Goal: Register for event/course

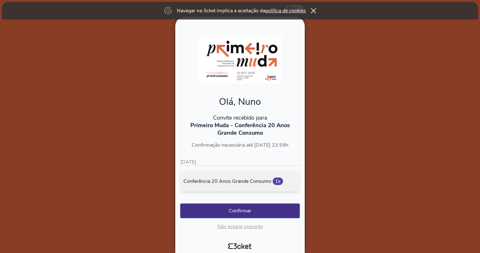
click at [247, 209] on button "Confirmar" at bounding box center [239, 210] width 119 height 14
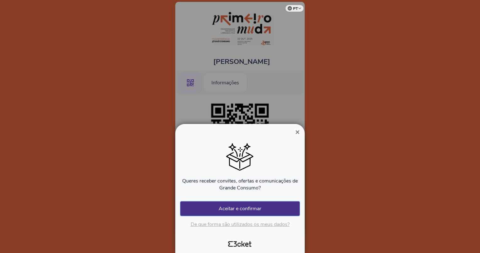
click at [261, 209] on button "Aceitar e confirmar" at bounding box center [239, 208] width 119 height 14
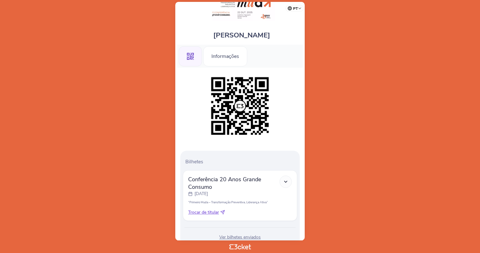
scroll to position [48, 0]
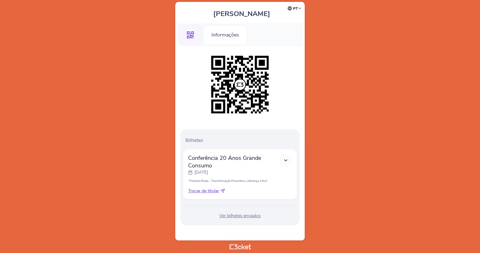
click at [410, 95] on body "pt Português ([GEOGRAPHIC_DATA]) English Español Catalan [DEMOGRAPHIC_DATA] [PE…" at bounding box center [240, 127] width 475 height 248
